Goal: Information Seeking & Learning: Learn about a topic

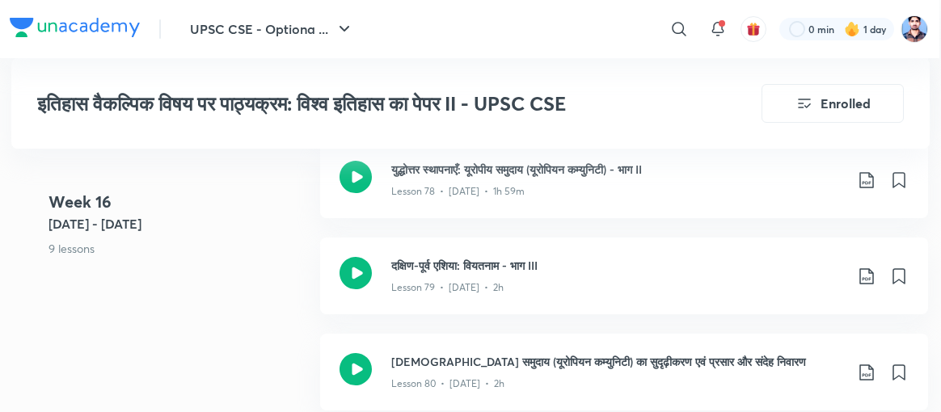
scroll to position [9396, 2]
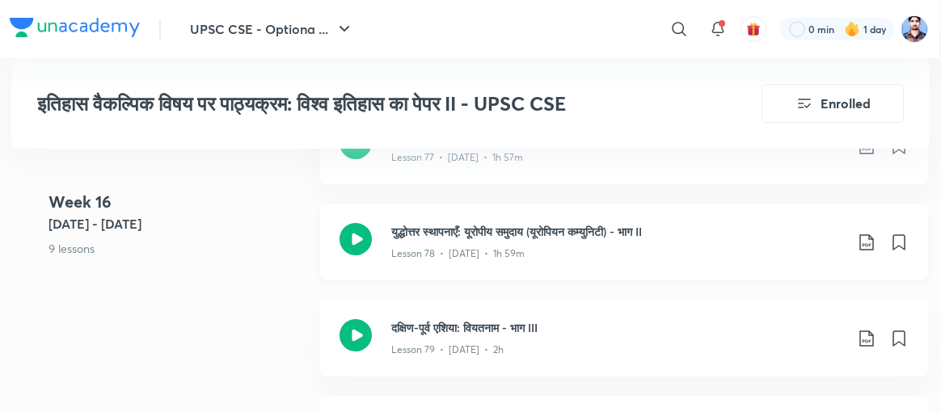
click at [356, 223] on icon at bounding box center [355, 239] width 32 height 32
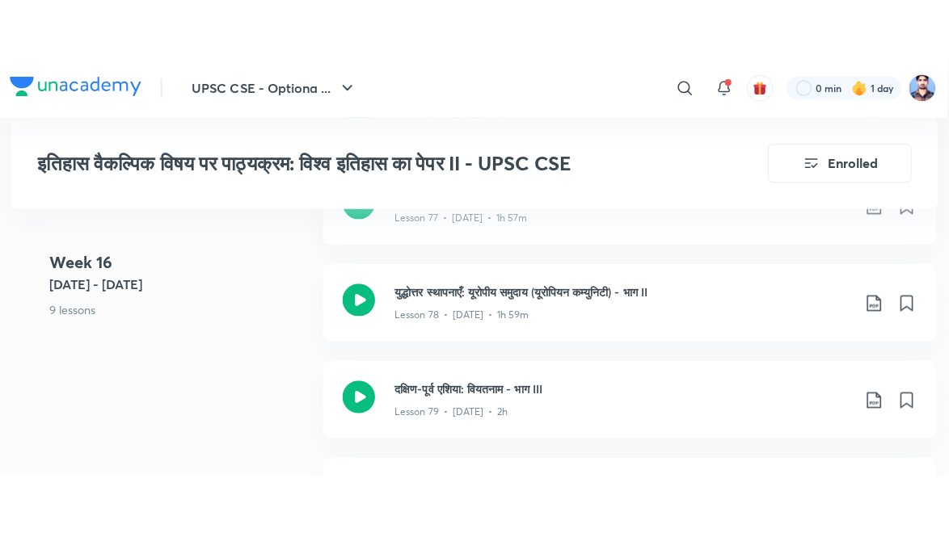
scroll to position [9396, 0]
